Goal: Browse casually: Explore the website without a specific task or goal

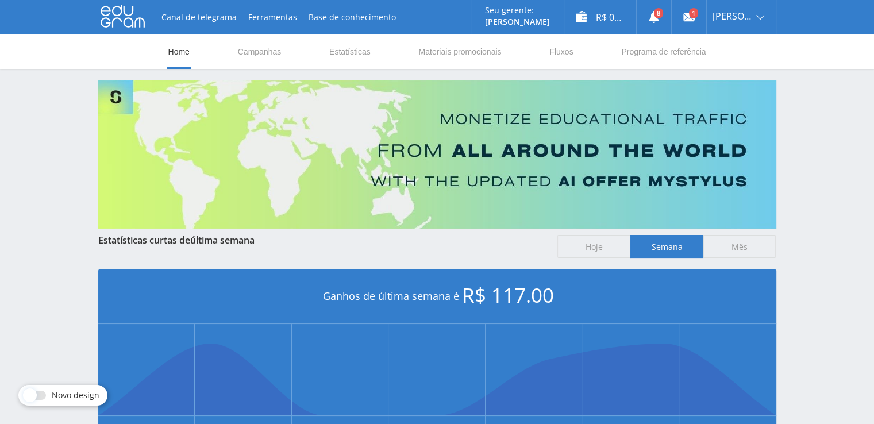
click at [118, 17] on icon at bounding box center [123, 16] width 44 height 23
click at [125, 12] on icon at bounding box center [123, 16] width 44 height 23
click at [133, 14] on icon at bounding box center [123, 16] width 44 height 23
click at [126, 29] on link at bounding box center [123, 17] width 44 height 25
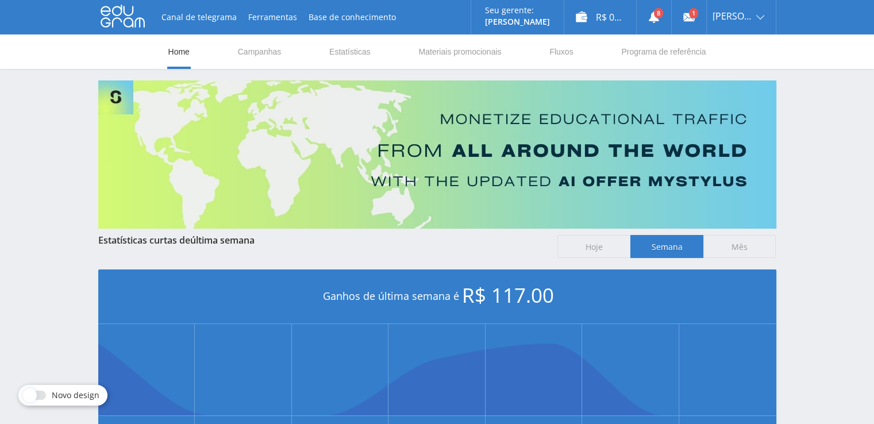
click at [55, 2] on div "Canal de telegrama Ferramentas Base de conhecimento Seu gerente: [PERSON_NAME] …" at bounding box center [437, 17] width 874 height 34
